Goal: Book appointment/travel/reservation

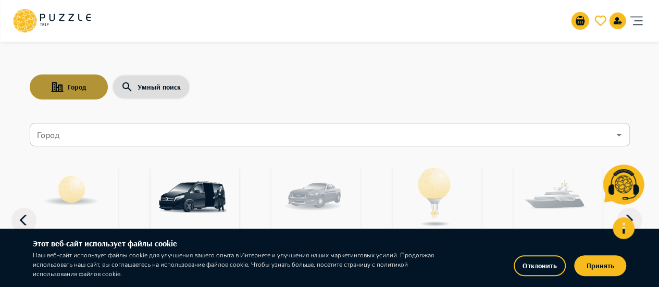
click at [87, 89] on button "Город" at bounding box center [69, 87] width 78 height 25
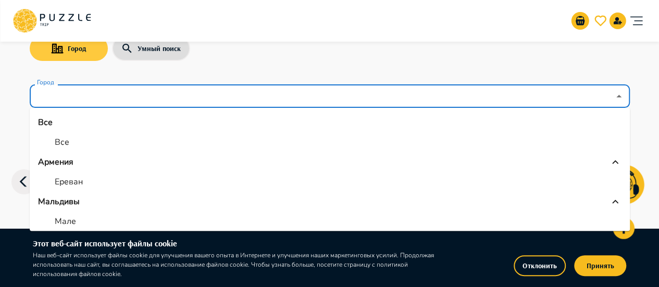
click at [87, 89] on input "Город" at bounding box center [322, 97] width 575 height 20
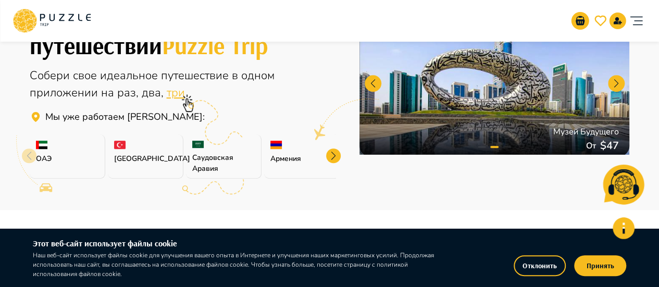
scroll to position [312, 0]
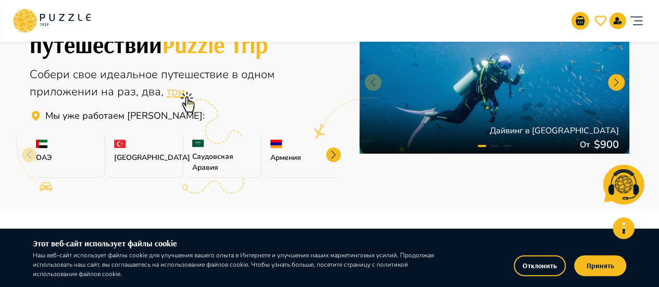
click at [332, 152] on div at bounding box center [333, 155] width 15 height 15
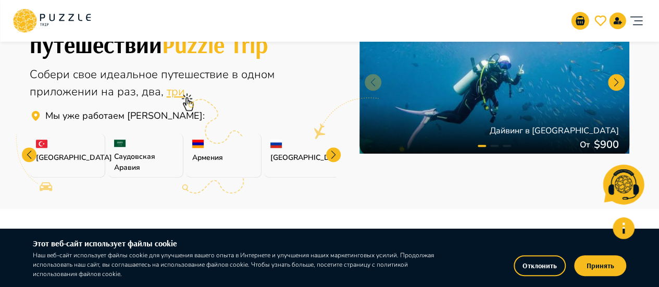
click at [332, 152] on div at bounding box center [333, 155] width 15 height 15
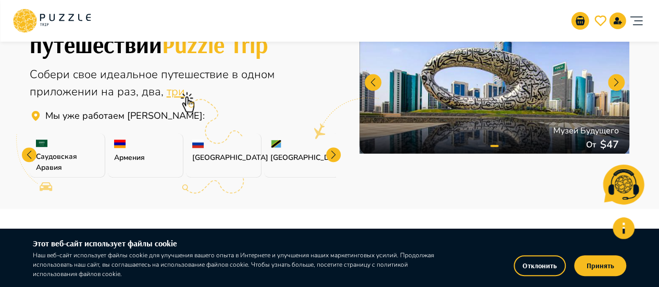
click at [332, 152] on div at bounding box center [333, 155] width 15 height 15
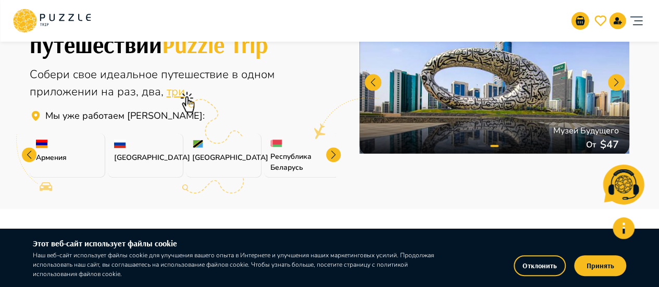
click at [332, 152] on div at bounding box center [333, 155] width 15 height 15
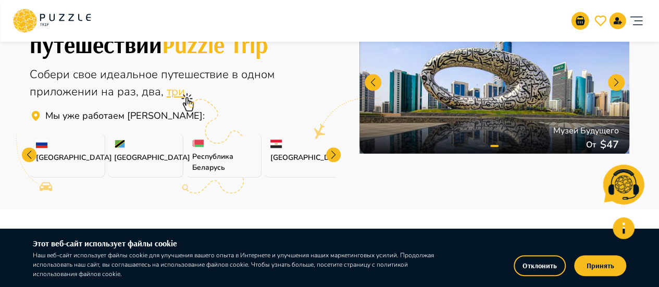
click at [332, 152] on div at bounding box center [333, 155] width 15 height 15
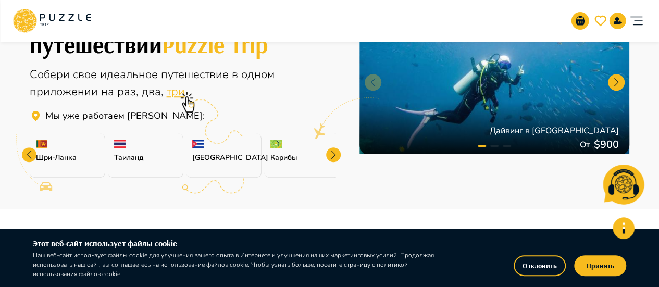
click at [177, 96] on icon at bounding box center [187, 102] width 21 height 21
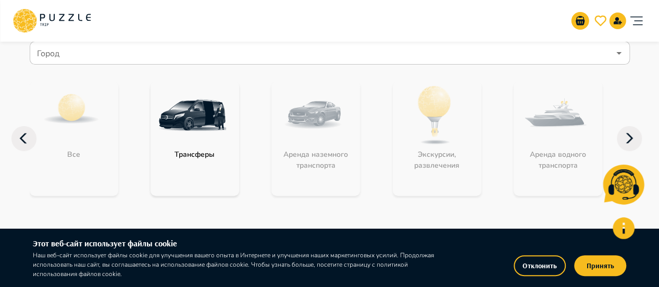
scroll to position [77, 0]
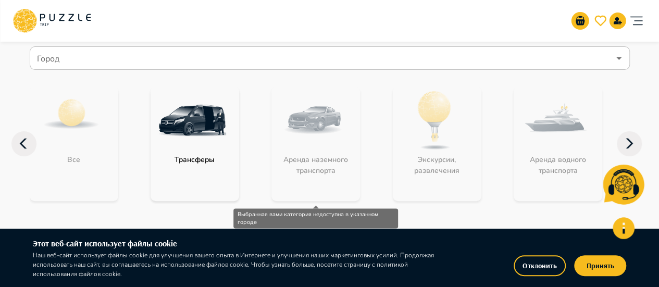
click at [298, 127] on div "Аренда наземного транспорта" at bounding box center [316, 144] width 89 height 115
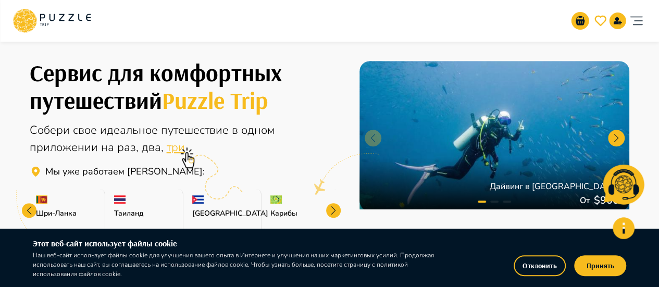
scroll to position [272, 0]
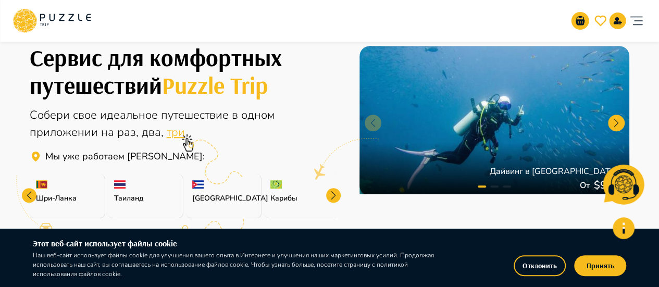
click at [200, 199] on p "[GEOGRAPHIC_DATA]" at bounding box center [223, 198] width 63 height 11
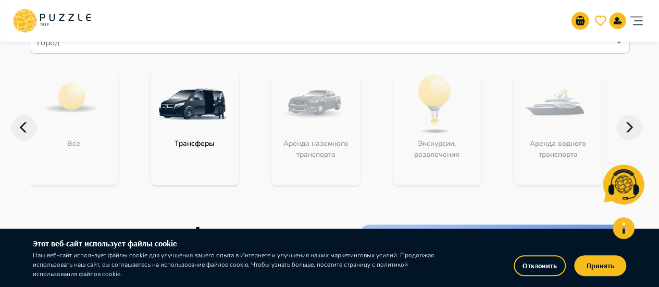
scroll to position [90, 0]
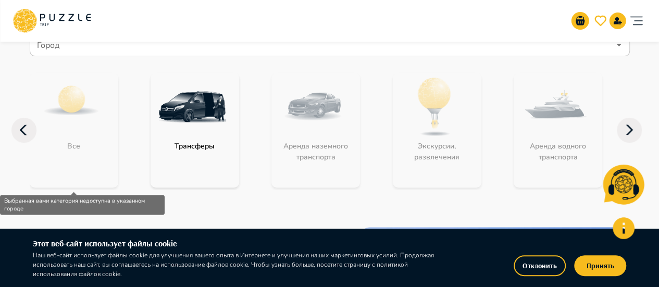
click at [78, 126] on div "Все" at bounding box center [74, 130] width 89 height 115
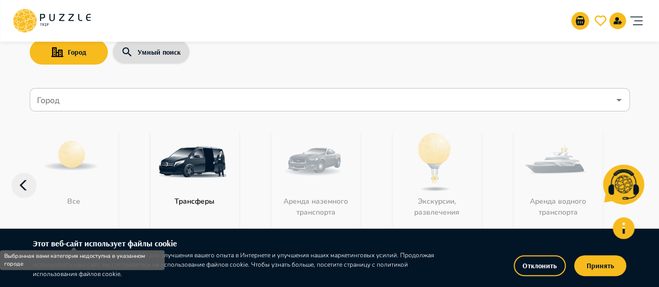
scroll to position [34, 0]
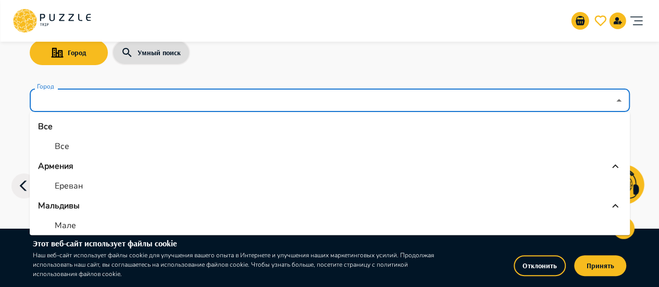
click at [73, 96] on input "Город" at bounding box center [322, 101] width 575 height 20
click at [72, 146] on li "Все" at bounding box center [330, 146] width 600 height 19
click at [97, 97] on input "***" at bounding box center [315, 101] width 561 height 20
click at [70, 189] on p "Ереван" at bounding box center [69, 186] width 28 height 13
type input "******"
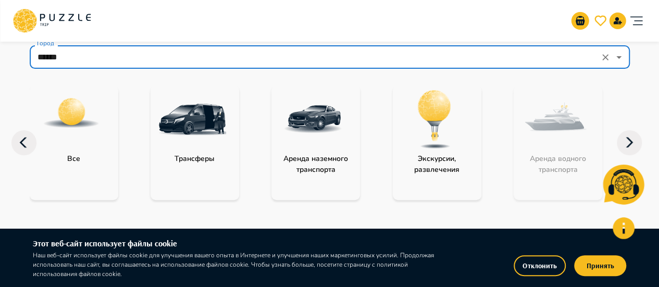
scroll to position [78, 0]
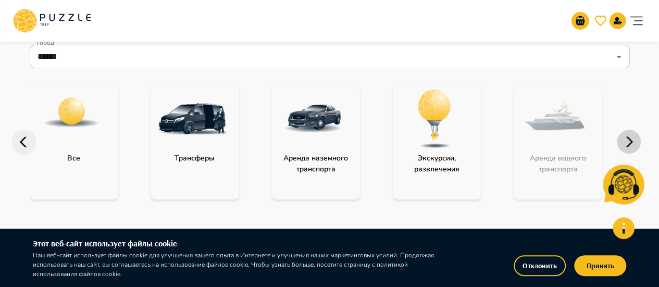
click at [624, 138] on icon "button" at bounding box center [629, 142] width 25 height 25
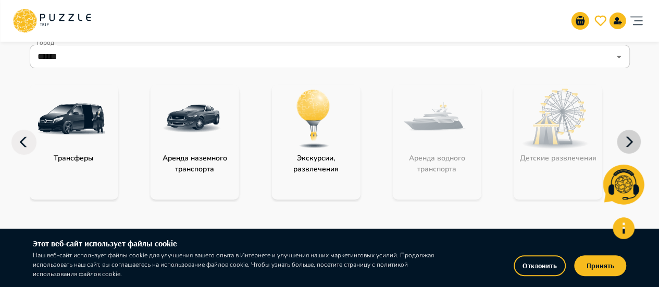
click at [624, 138] on icon "button" at bounding box center [629, 142] width 25 height 25
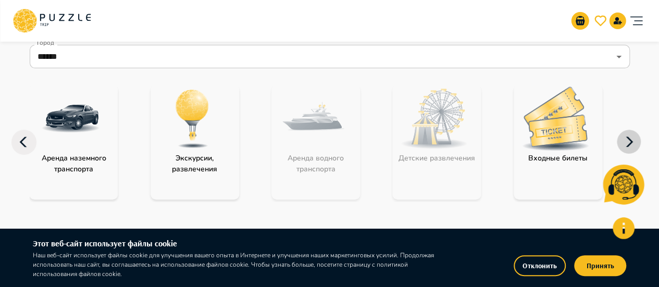
click at [624, 138] on icon "button" at bounding box center [629, 142] width 25 height 25
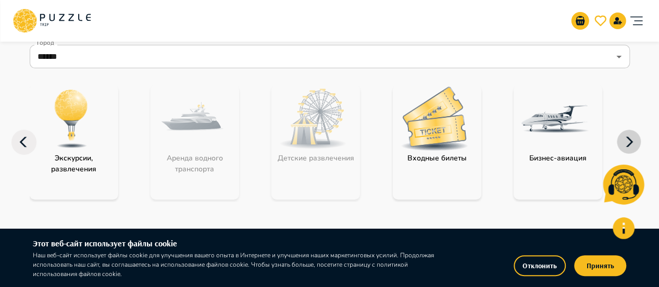
click at [624, 138] on icon "button" at bounding box center [629, 142] width 25 height 25
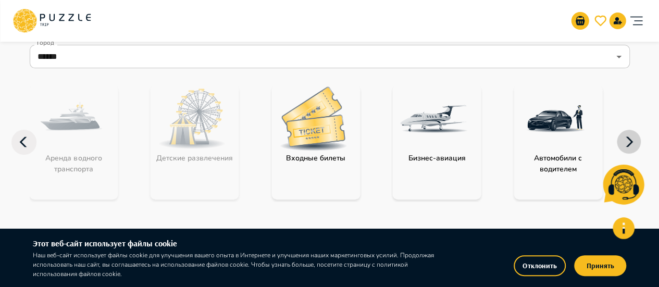
click at [624, 138] on icon "button" at bounding box center [629, 142] width 25 height 25
click at [424, 135] on div "category-air_transport" at bounding box center [434, 119] width 83 height 68
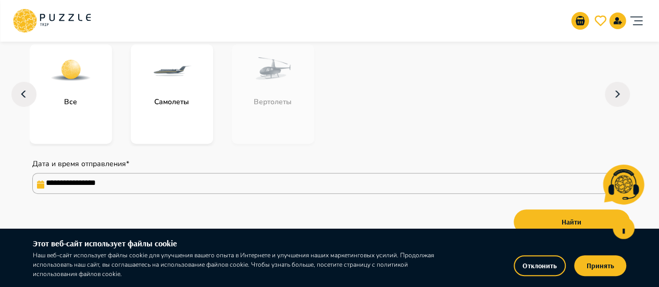
scroll to position [110, 0]
click at [175, 91] on img "subcategory-planes" at bounding box center [172, 71] width 42 height 42
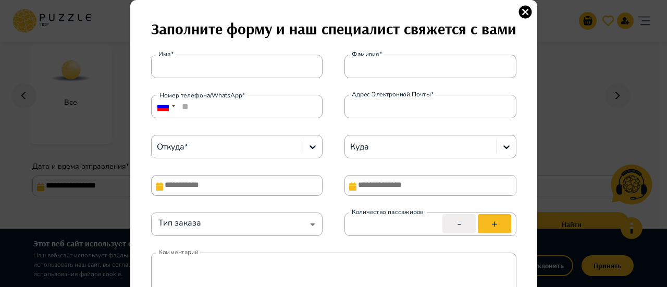
click at [521, 9] on icon "button" at bounding box center [525, 12] width 13 height 13
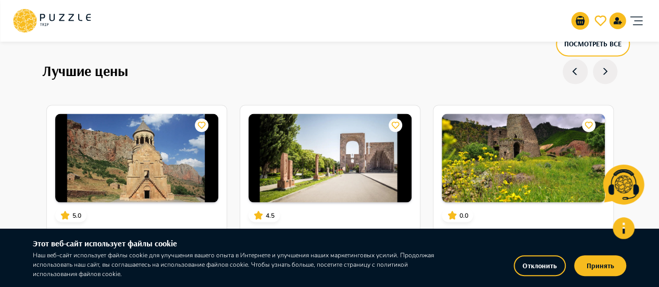
scroll to position [992, 0]
